Goal: Task Accomplishment & Management: Manage account settings

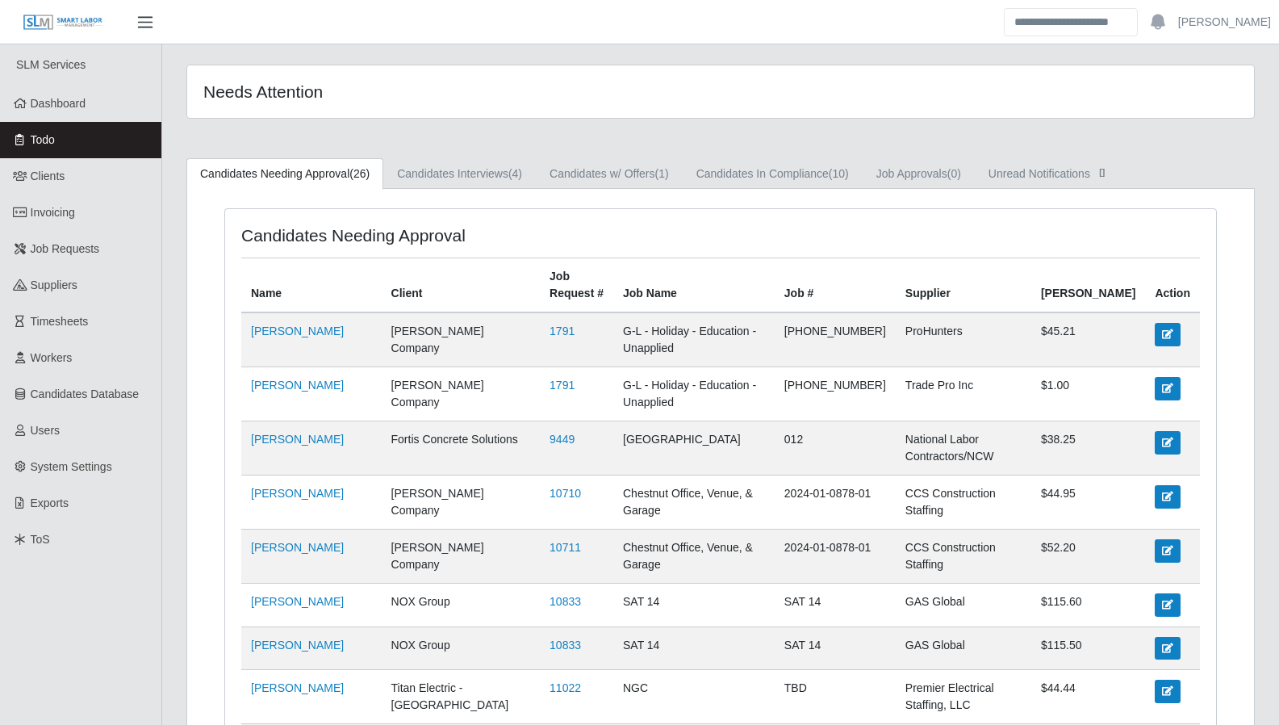
scroll to position [932, 0]
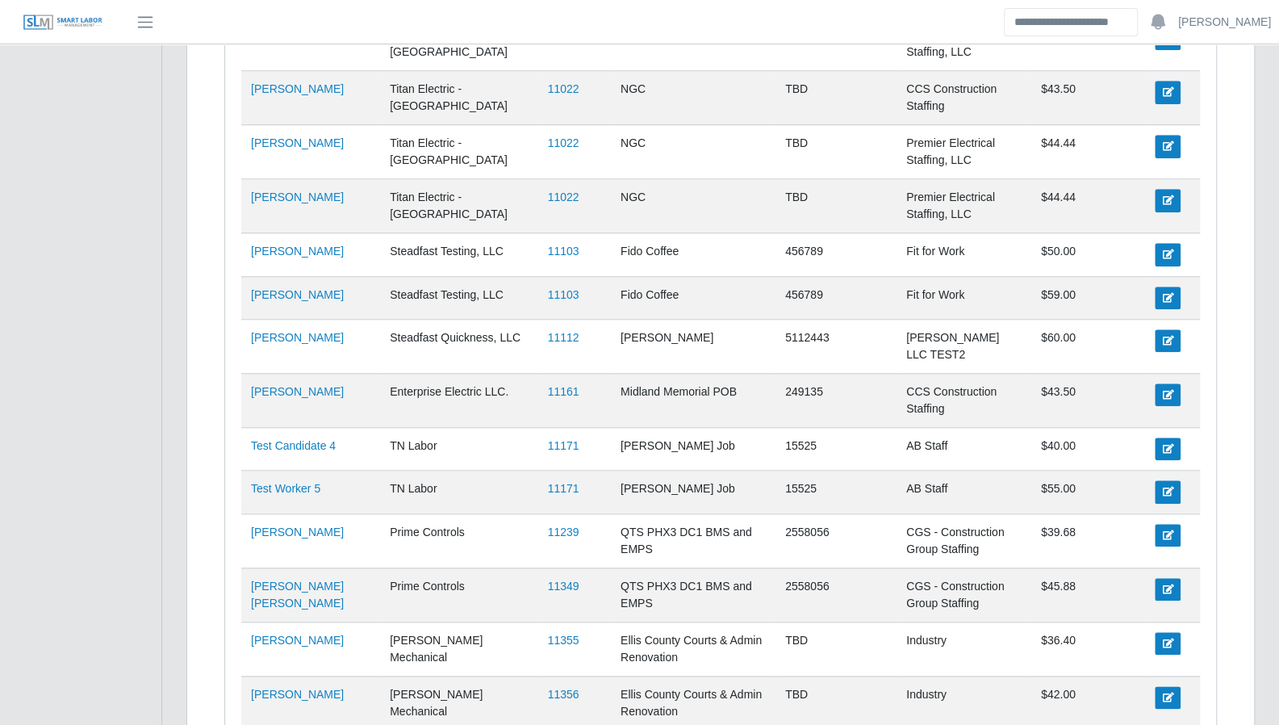
scroll to position [1017, 0]
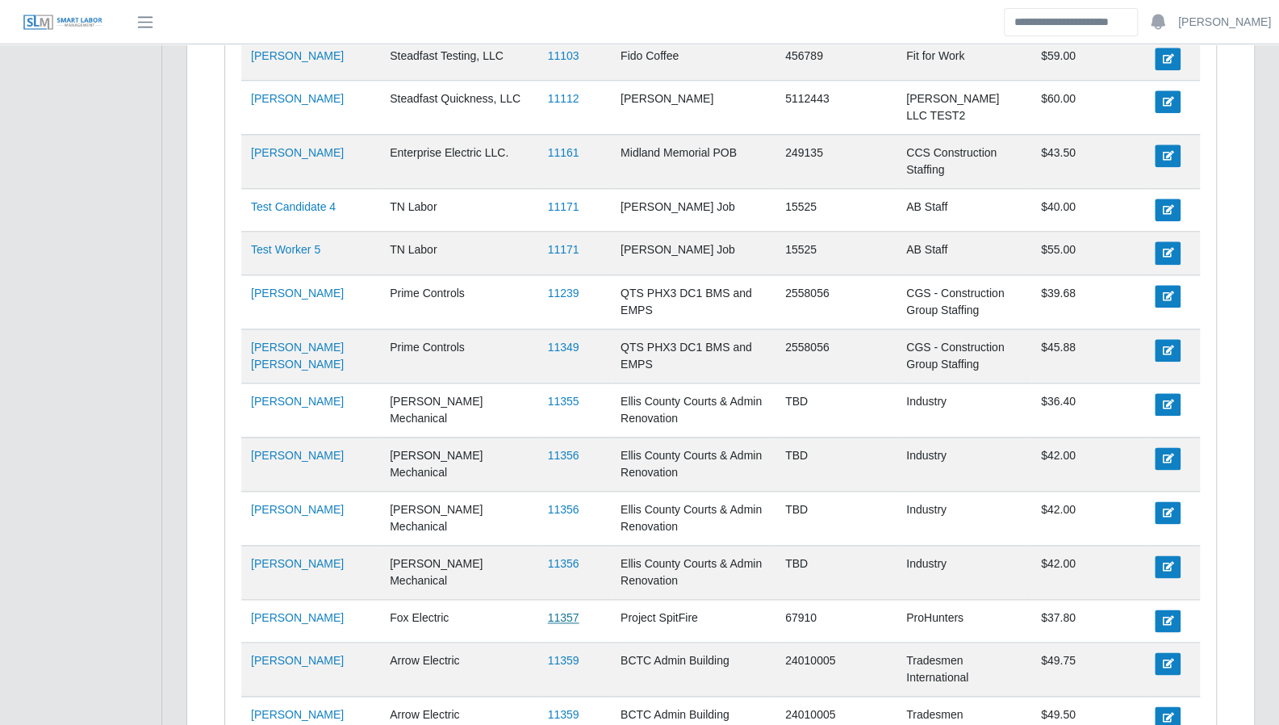
click at [548, 611] on link "11357" at bounding box center [563, 617] width 31 height 13
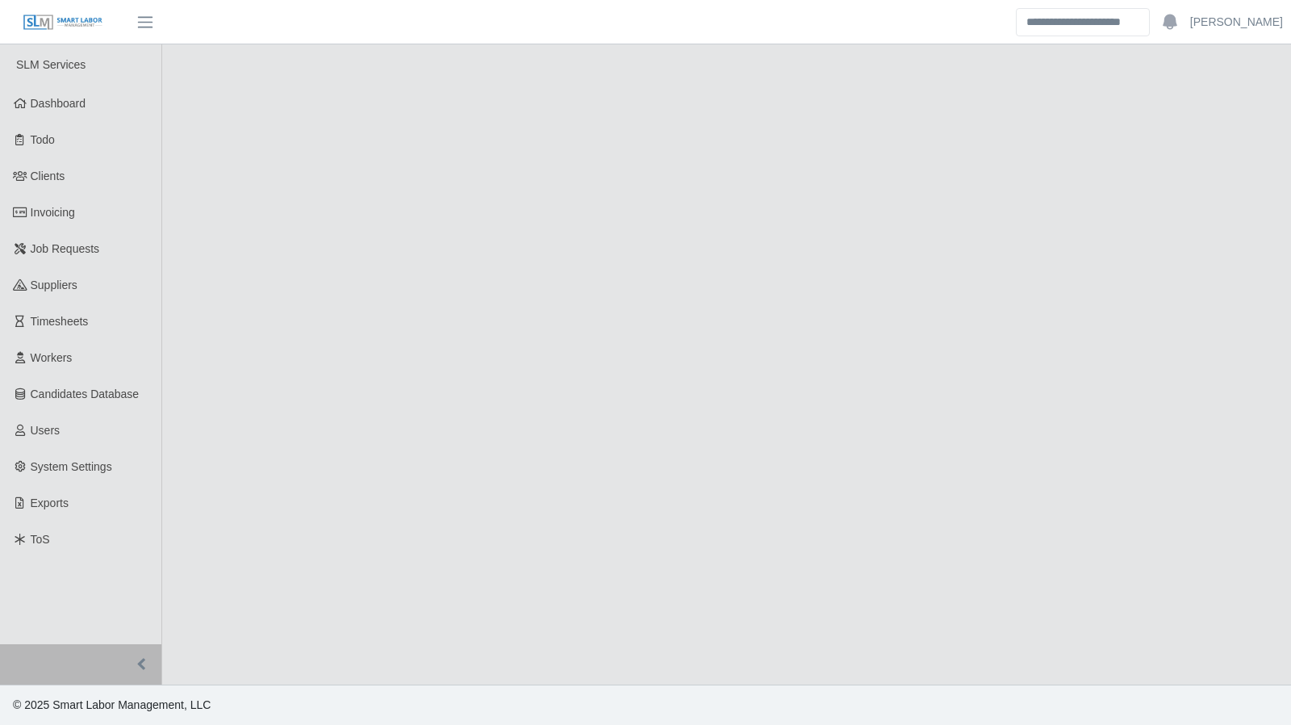
select select "****"
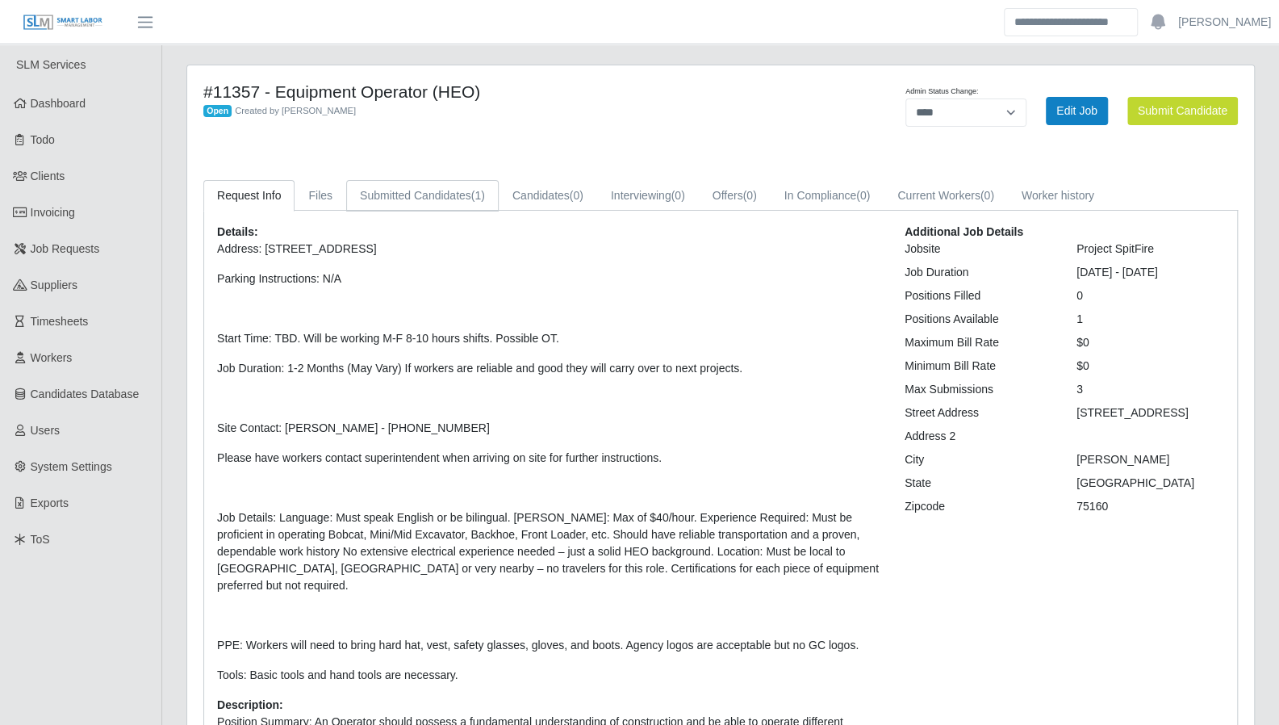
click at [432, 198] on link "Submitted Candidates (1)" at bounding box center [422, 195] width 152 height 31
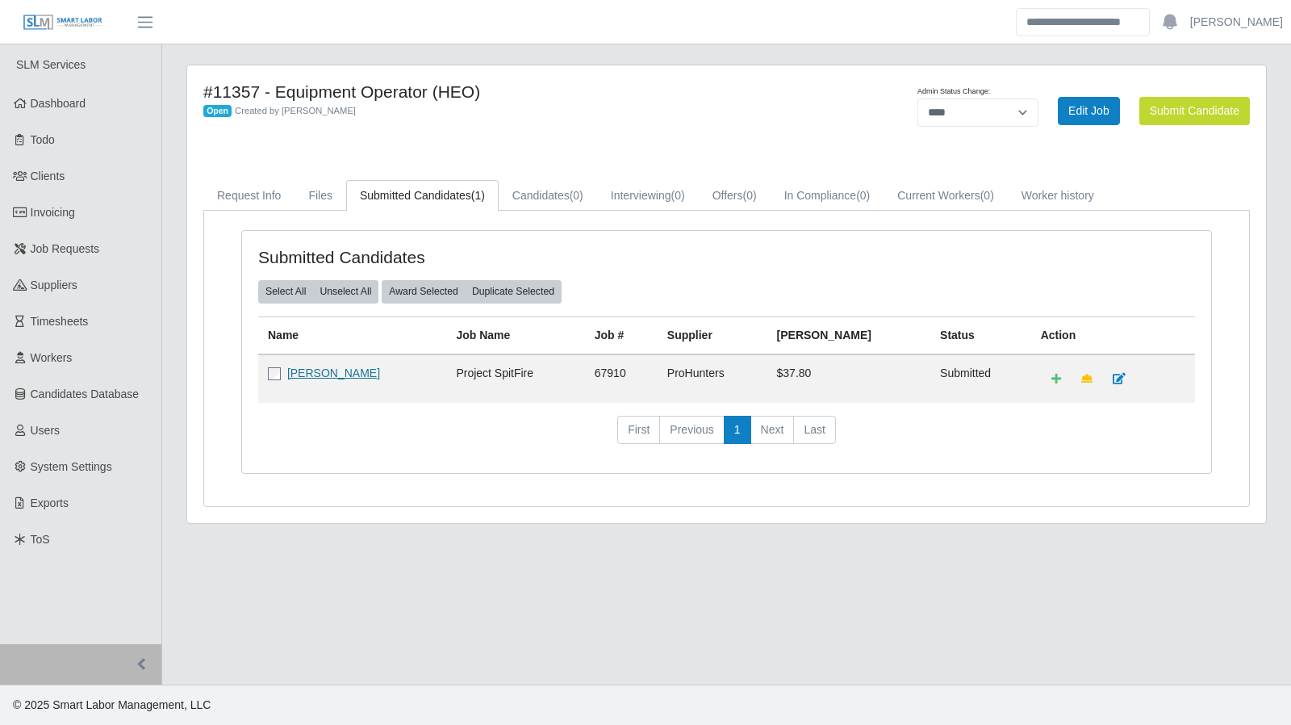
click at [319, 369] on link "Jorge Jimenez" at bounding box center [333, 372] width 93 height 13
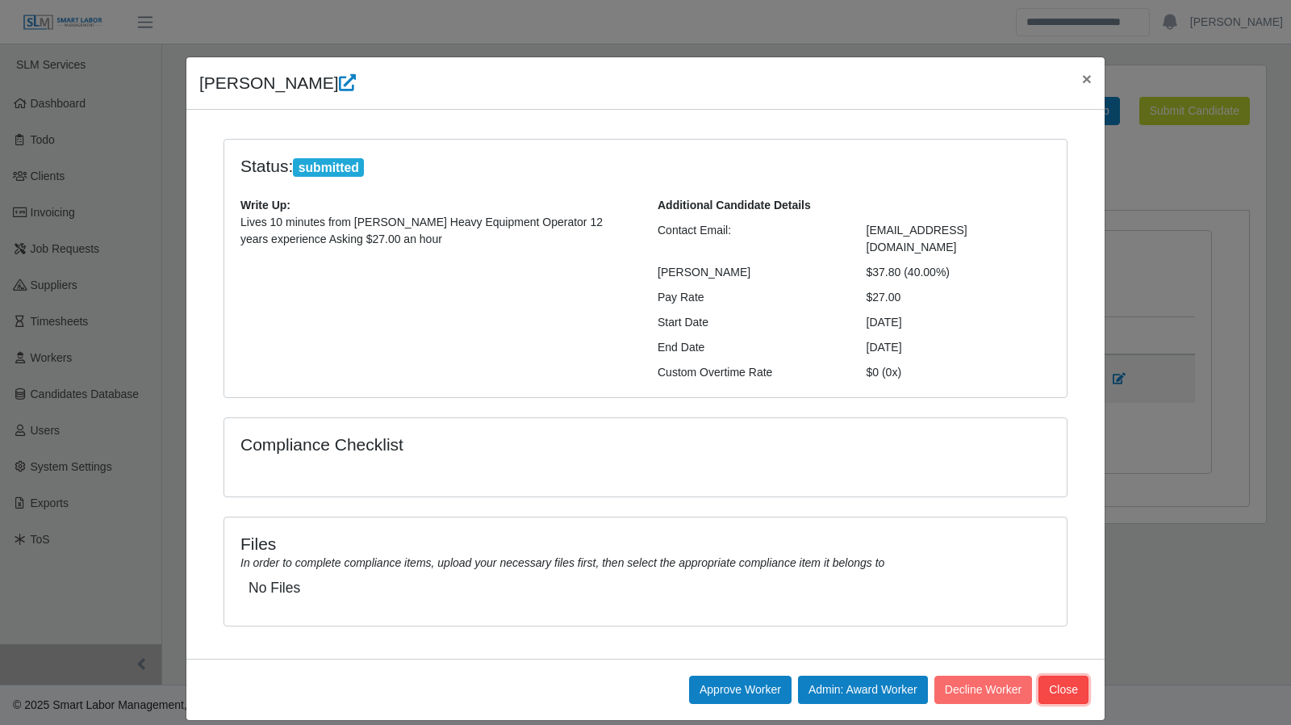
click at [1070, 675] on button "Close" at bounding box center [1063, 689] width 50 height 28
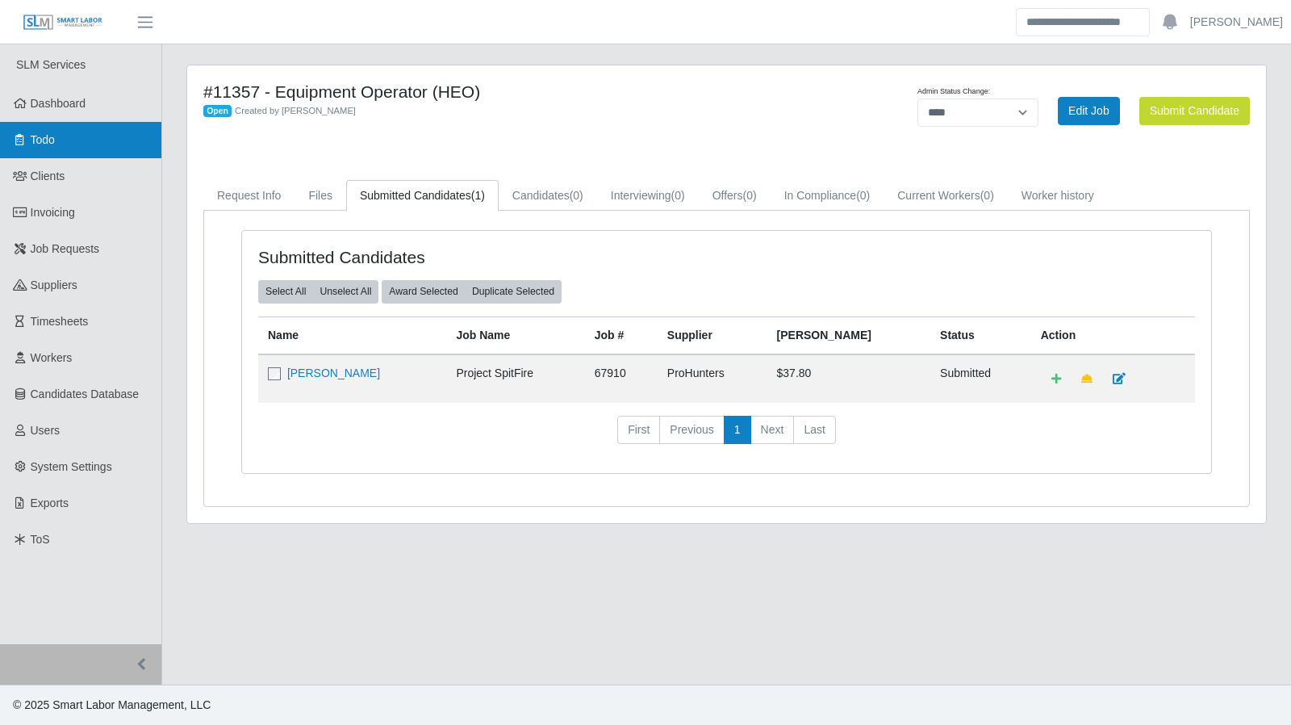
click at [106, 150] on link "Todo" at bounding box center [80, 140] width 161 height 36
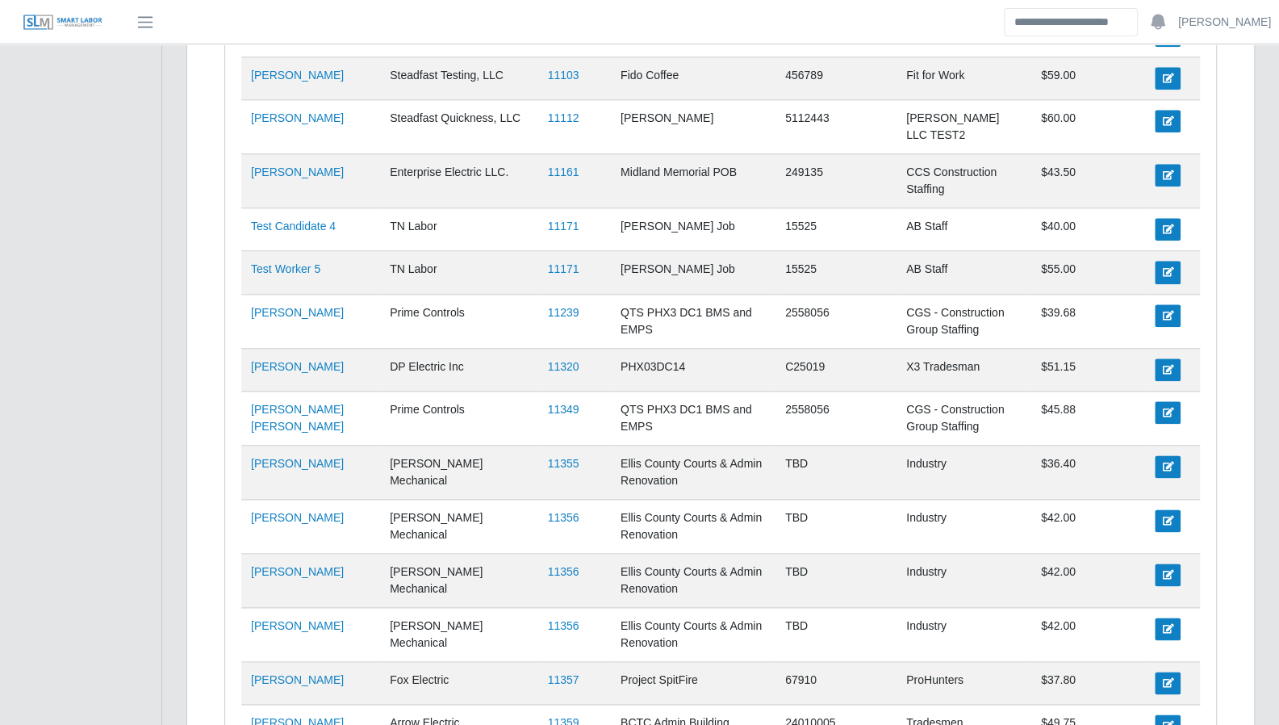
scroll to position [986, 0]
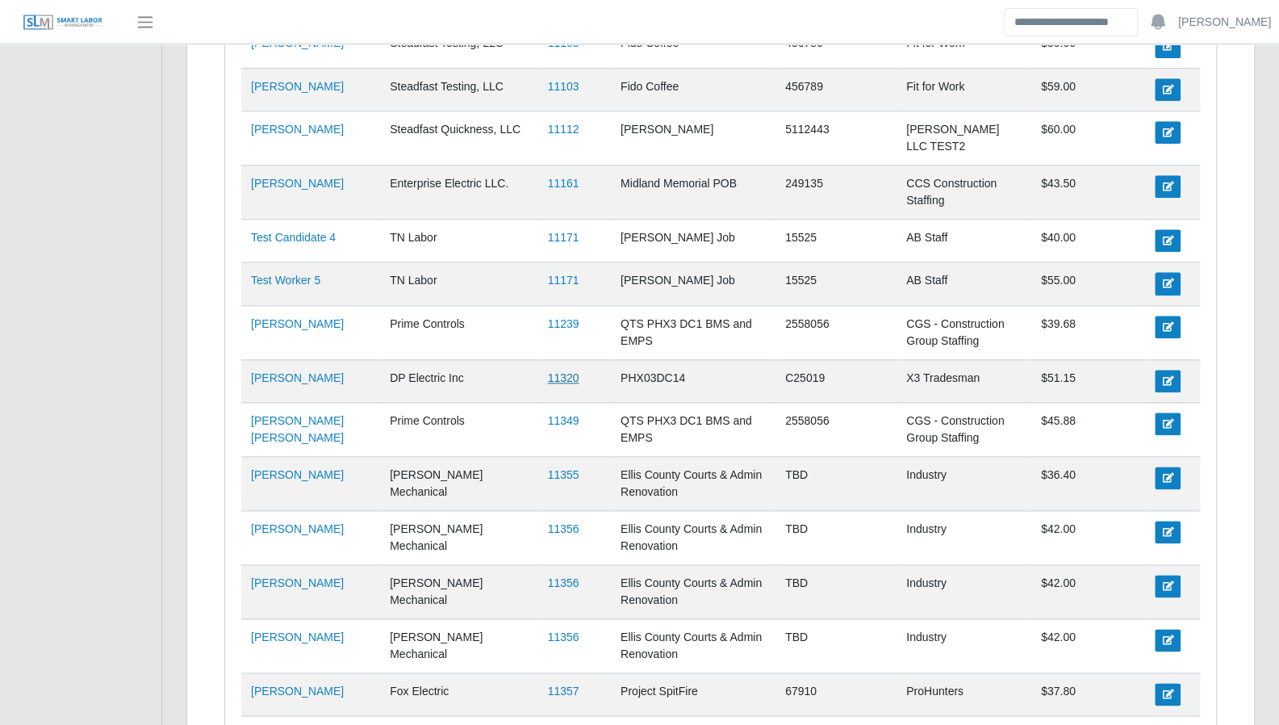
click at [548, 371] on link "11320" at bounding box center [563, 377] width 31 height 13
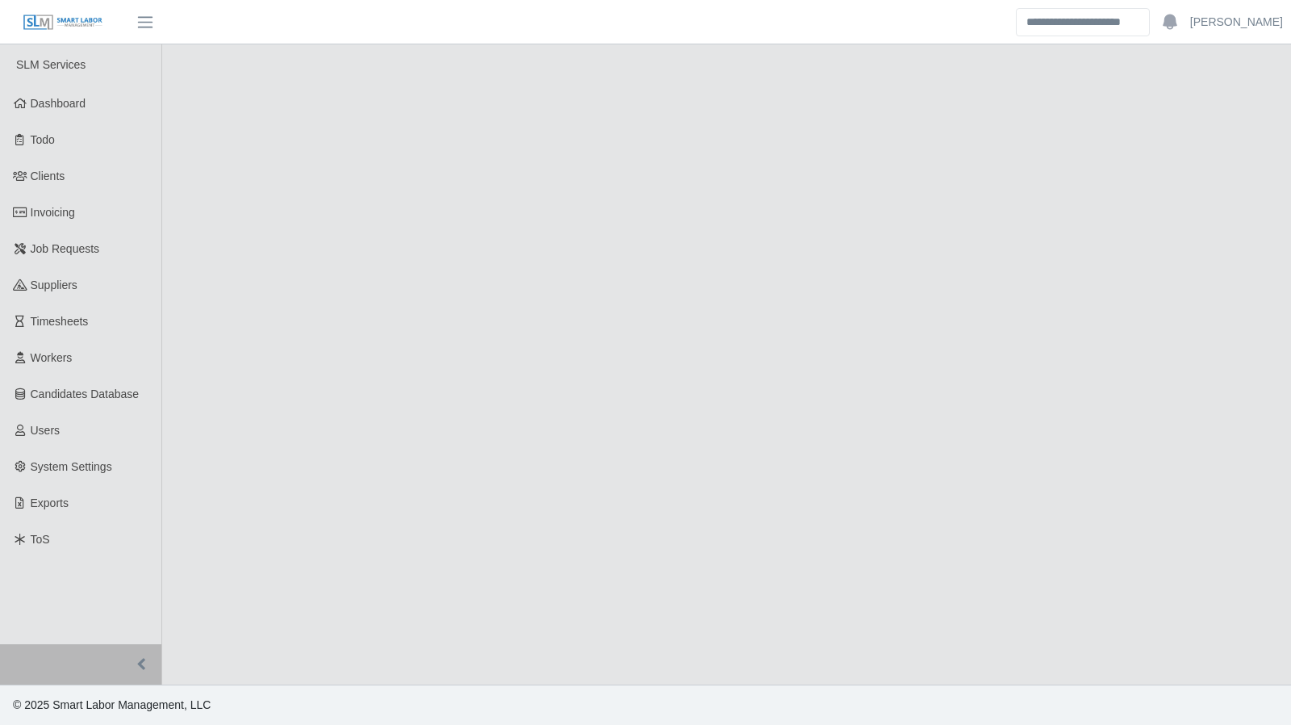
select select "****"
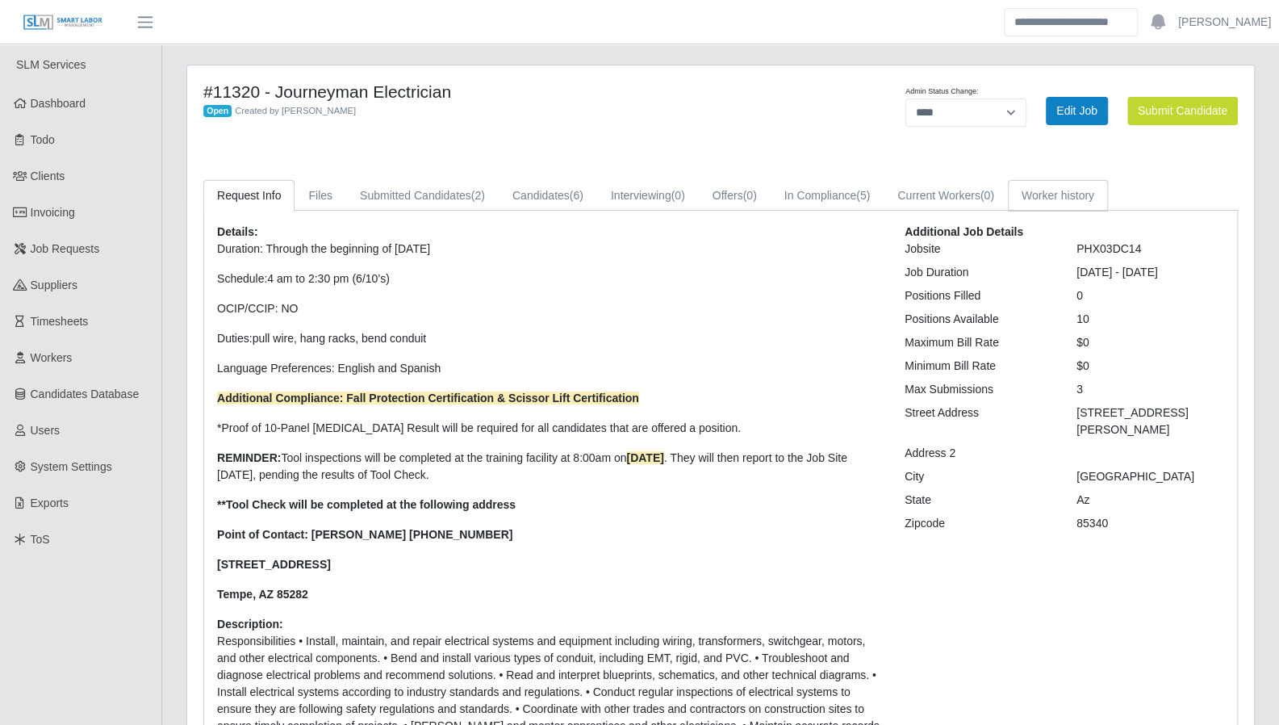
click at [1054, 199] on link "Worker history" at bounding box center [1058, 195] width 100 height 31
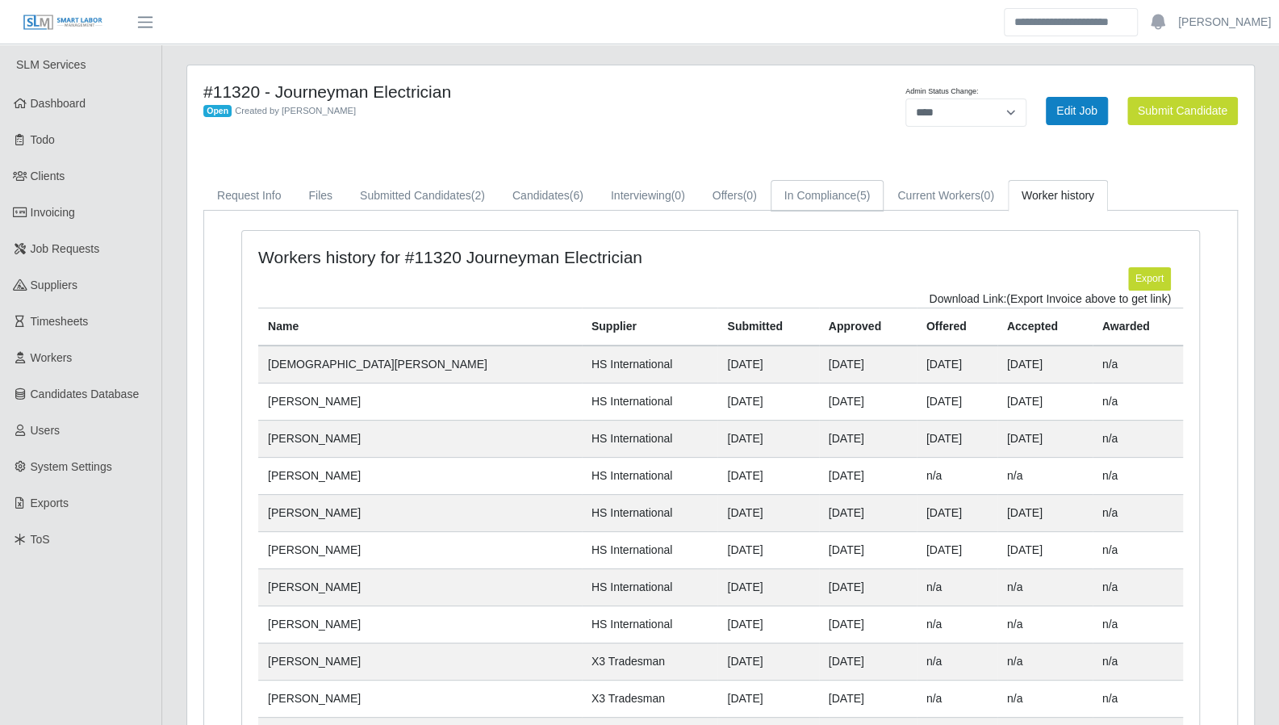
click at [779, 198] on link "In Compliance (5)" at bounding box center [827, 195] width 114 height 31
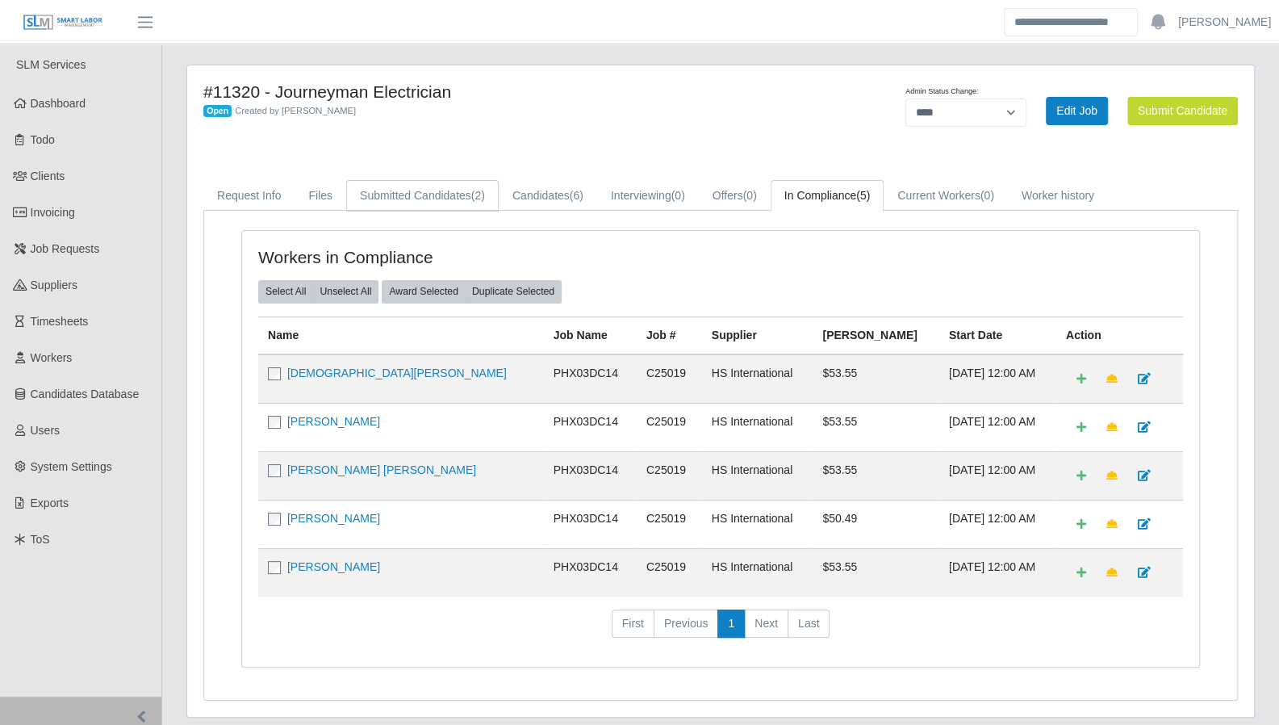
click at [428, 197] on link "Submitted Candidates (2)" at bounding box center [422, 195] width 152 height 31
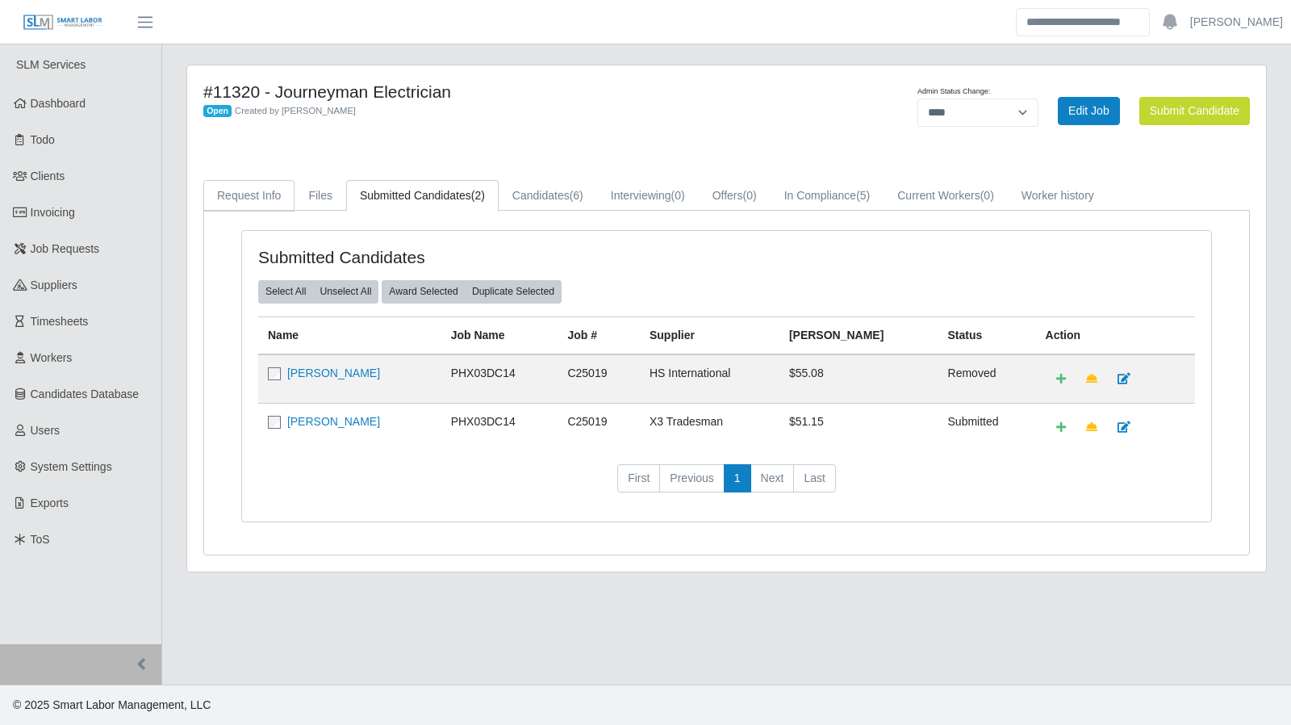
click at [265, 186] on link "Request Info" at bounding box center [248, 195] width 91 height 31
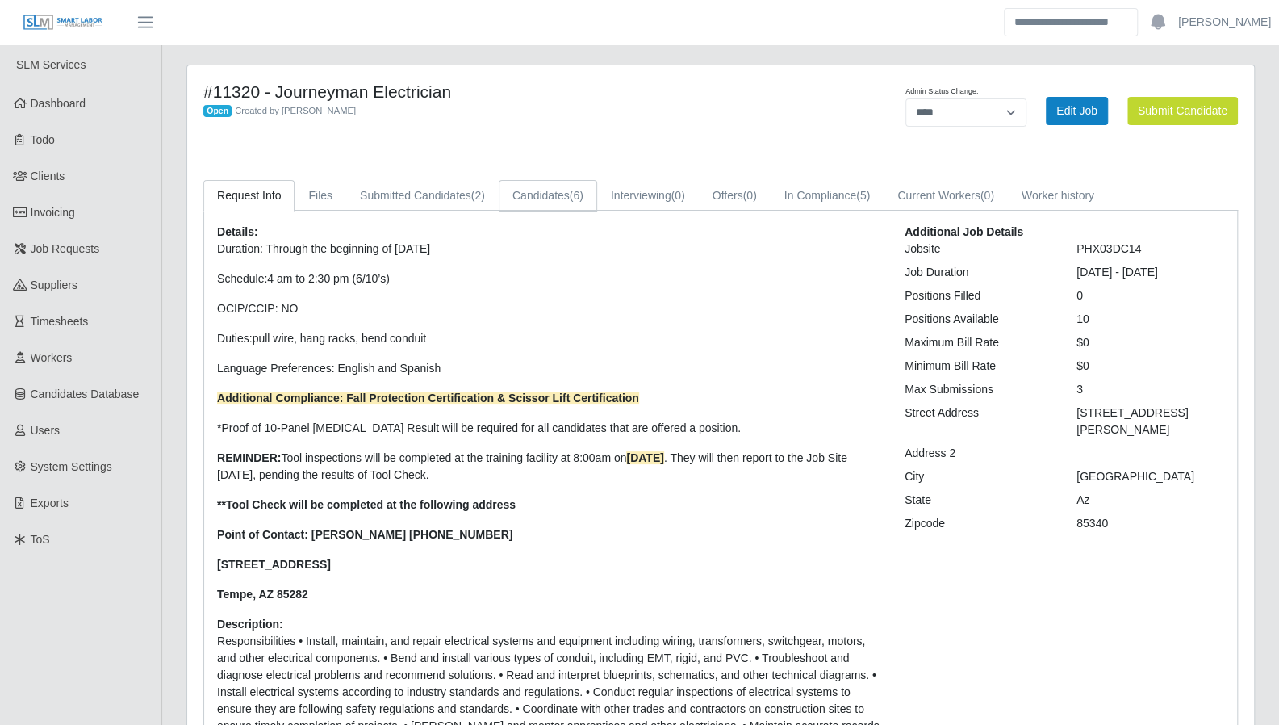
click at [520, 195] on link "Candidates (6)" at bounding box center [548, 195] width 98 height 31
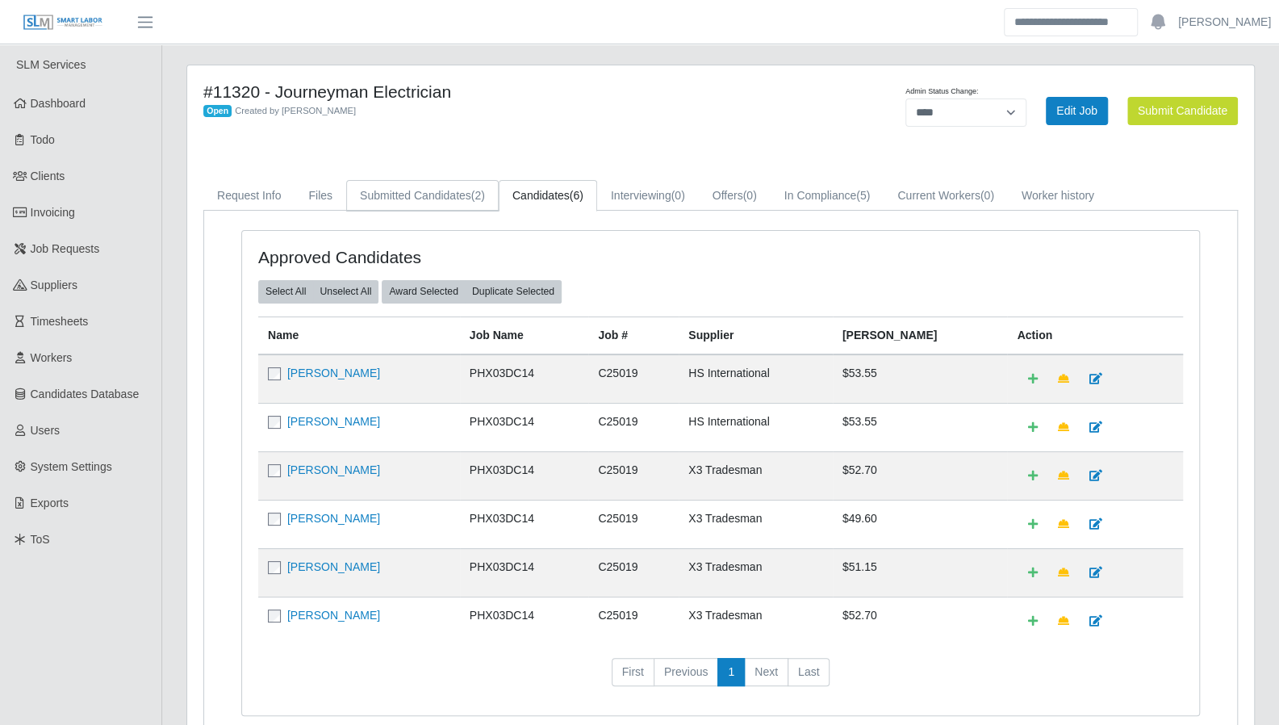
click at [461, 204] on link "Submitted Candidates (2)" at bounding box center [422, 195] width 152 height 31
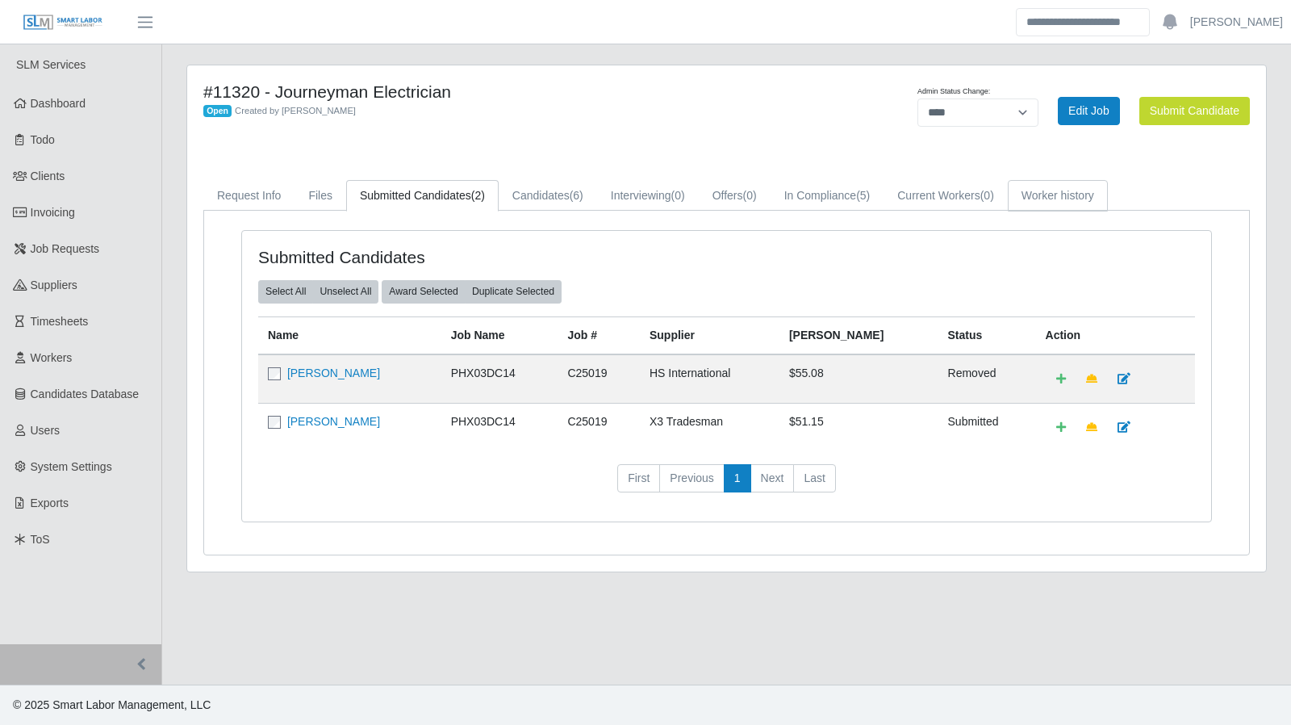
click at [1055, 205] on link "Worker history" at bounding box center [1058, 195] width 100 height 31
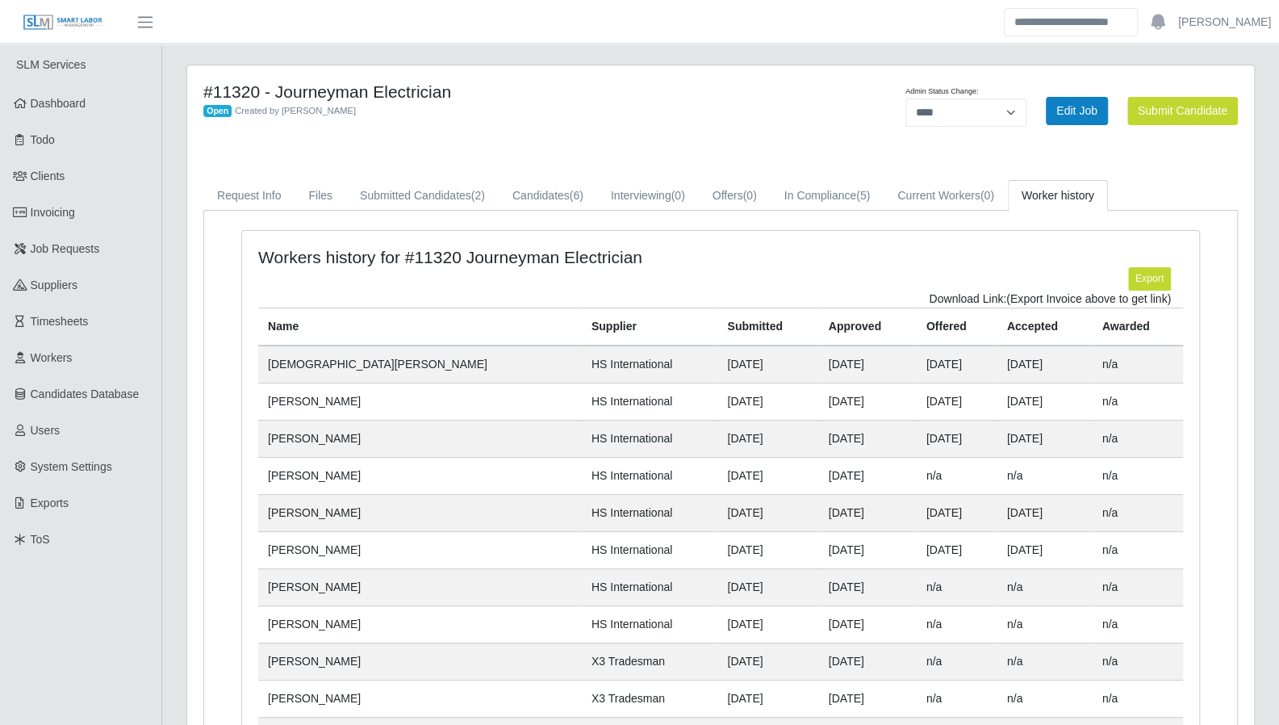
scroll to position [277, 0]
